Goal: Information Seeking & Learning: Learn about a topic

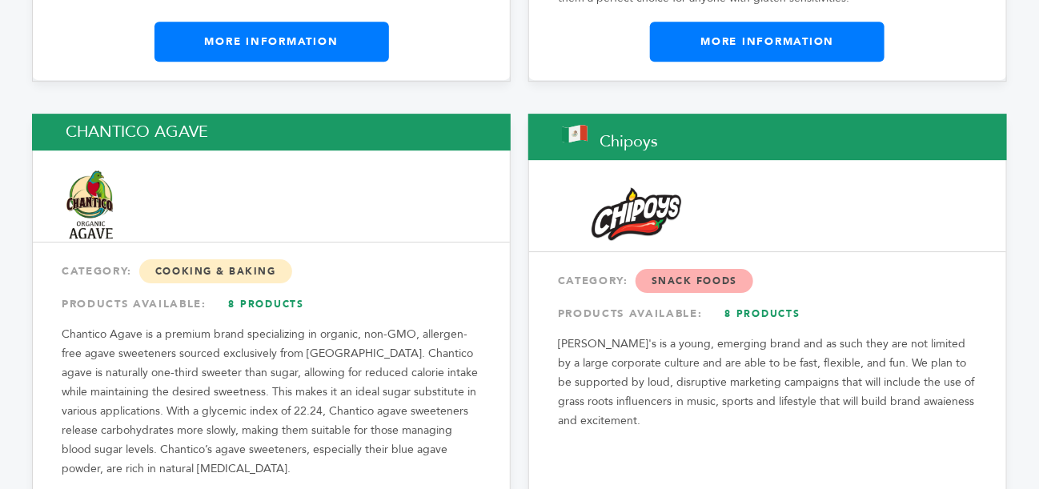
scroll to position [6325, 0]
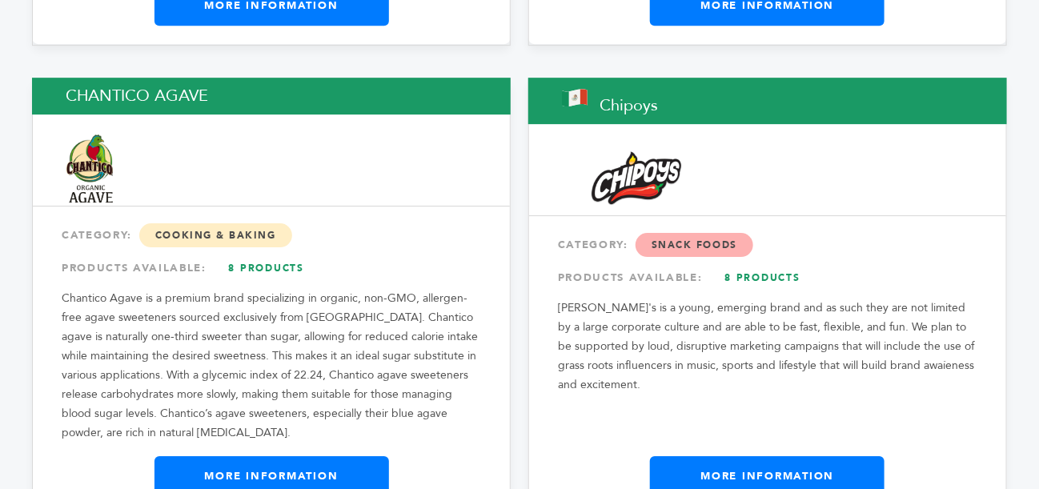
click at [765, 456] on link "More Information" at bounding box center [767, 476] width 234 height 40
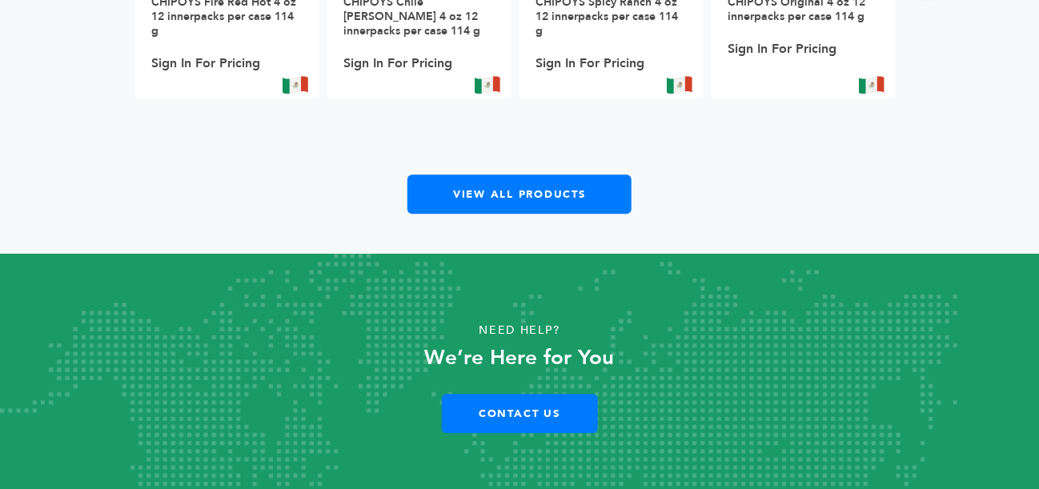
scroll to position [1460, 0]
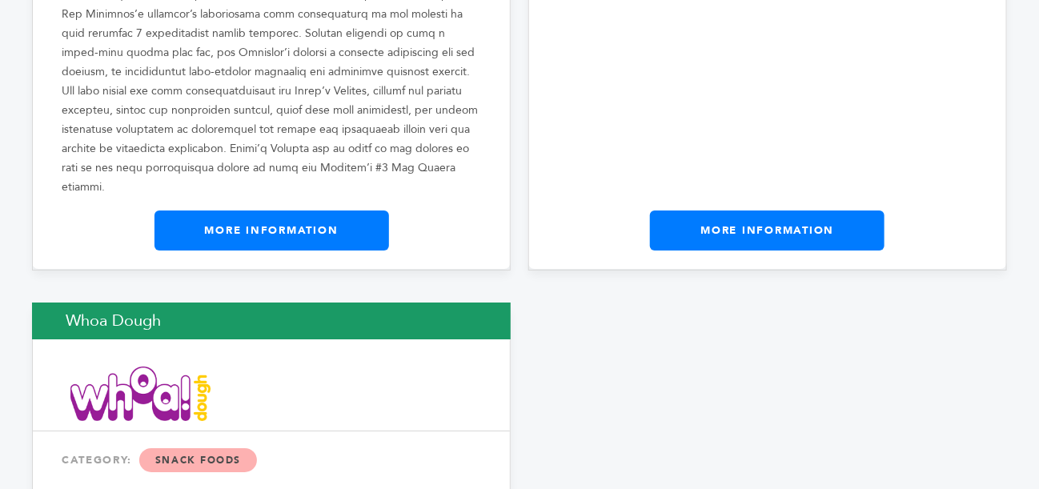
scroll to position [28869, 0]
